Goal: Transaction & Acquisition: Purchase product/service

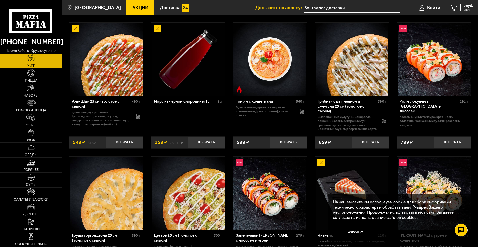
scroll to position [43, 0]
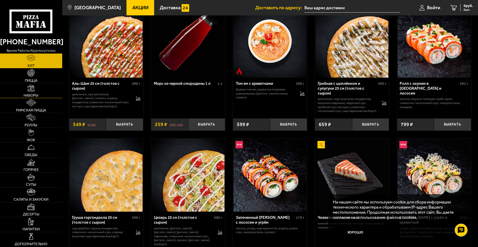
click at [32, 90] on img at bounding box center [30, 87] width 7 height 7
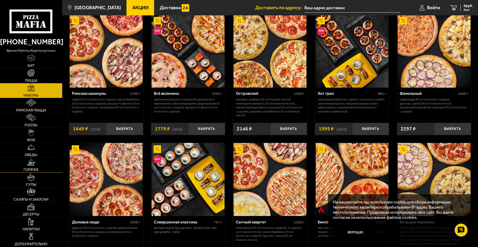
scroll to position [426, 0]
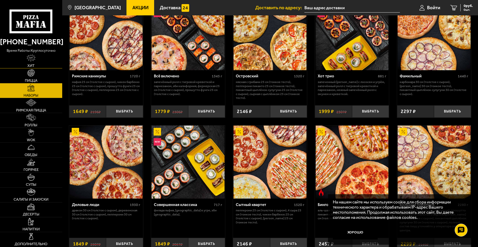
click at [30, 61] on img at bounding box center [31, 57] width 9 height 7
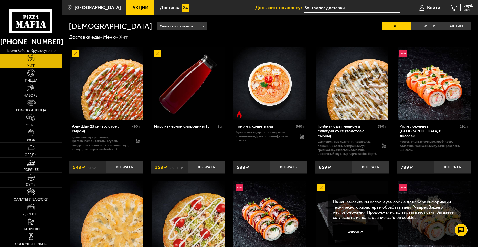
click at [132, 5] on span "Акции" at bounding box center [140, 7] width 16 height 5
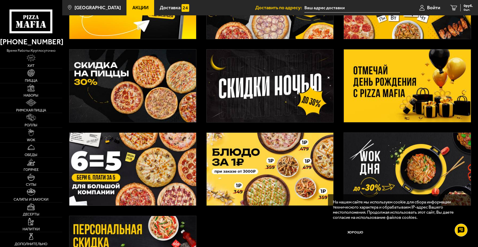
scroll to position [1, 0]
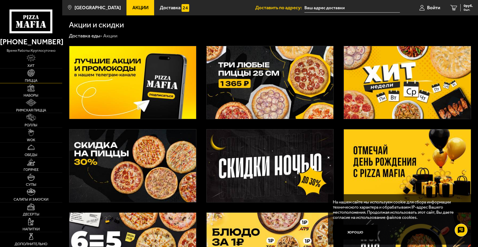
click at [32, 73] on img at bounding box center [30, 72] width 7 height 7
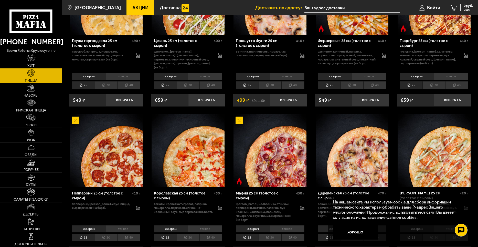
scroll to position [682, 0]
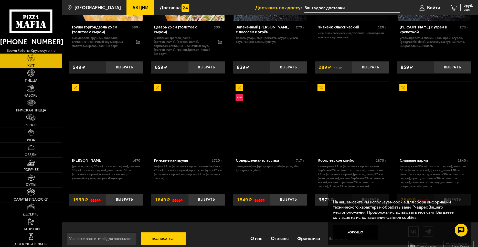
scroll to position [242, 0]
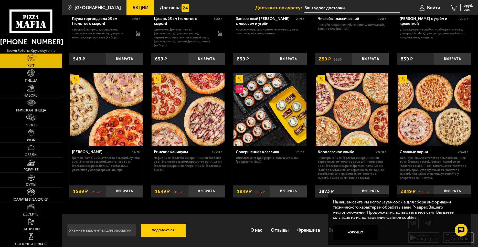
click at [31, 91] on img at bounding box center [30, 87] width 7 height 7
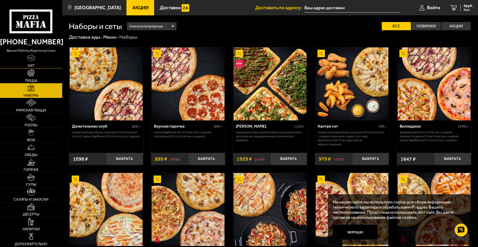
click at [32, 58] on img at bounding box center [31, 57] width 9 height 7
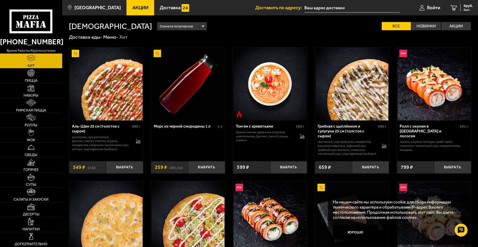
click at [137, 9] on span "Акции" at bounding box center [140, 7] width 16 height 5
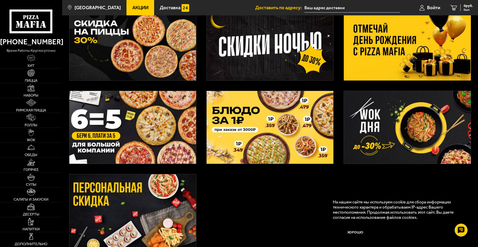
scroll to position [128, 0]
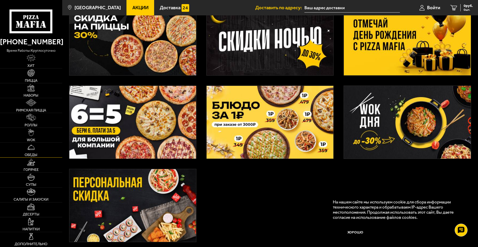
click at [32, 150] on img at bounding box center [30, 146] width 7 height 7
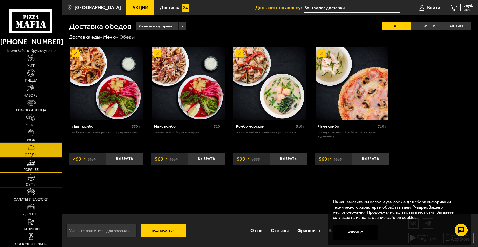
click at [30, 161] on img at bounding box center [31, 161] width 8 height 7
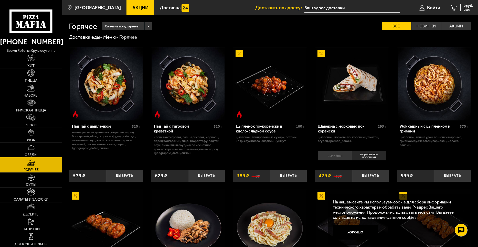
click at [31, 152] on link "Обеды" at bounding box center [31, 149] width 62 height 15
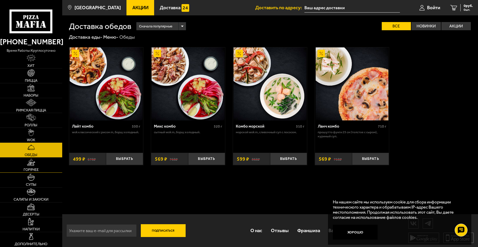
click at [33, 163] on img at bounding box center [31, 161] width 8 height 7
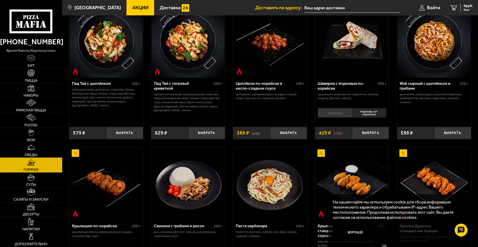
scroll to position [213, 0]
